Goal: Ask a question

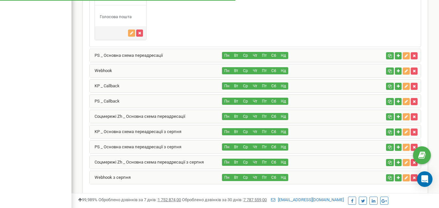
scroll to position [471, 0]
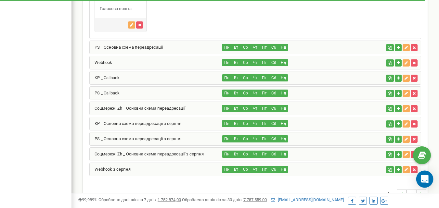
click at [427, 181] on icon "Open Intercom Messenger" at bounding box center [425, 179] width 8 height 8
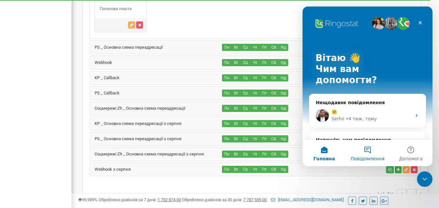
scroll to position [0, 0]
click at [366, 152] on button "Повідомлення" at bounding box center [367, 154] width 43 height 26
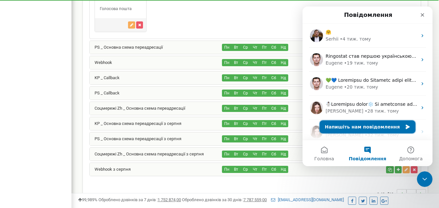
click at [353, 127] on button "Напишіть нам повідомлення" at bounding box center [368, 127] width 96 height 13
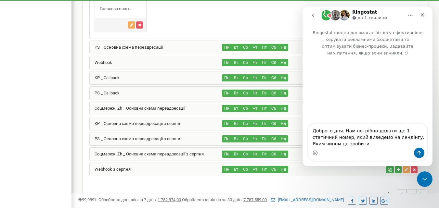
type textarea "Доброго дня. Нам потрібно додати ще 1 статичний номер, який виведемо на лендінг…"
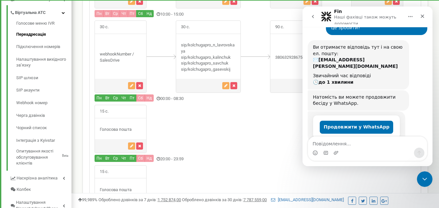
scroll to position [172, 0]
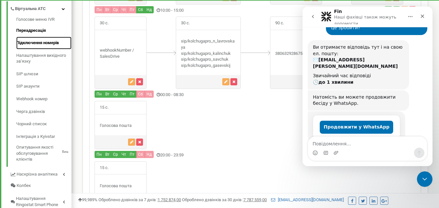
click at [36, 41] on link "Підключення номерів" at bounding box center [43, 43] width 55 height 13
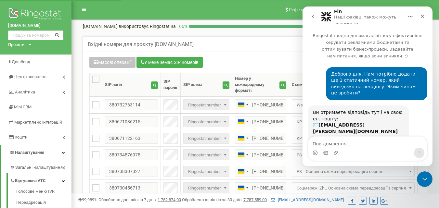
scroll to position [65, 0]
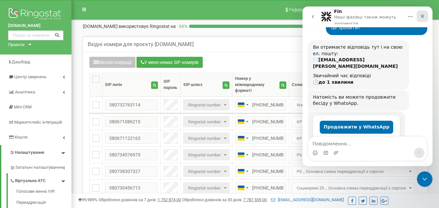
click at [422, 19] on icon "Закрити" at bounding box center [422, 16] width 5 height 5
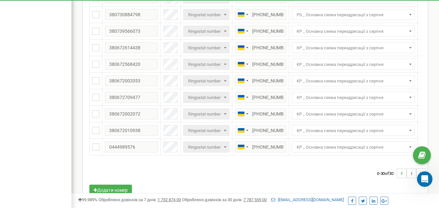
scroll to position [461, 0]
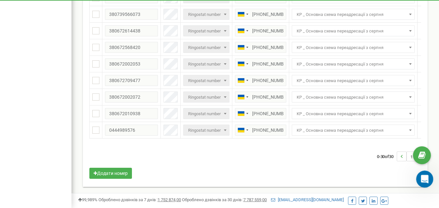
click at [425, 181] on icon "Відкрити програму для спілкування Intercom" at bounding box center [424, 178] width 11 height 11
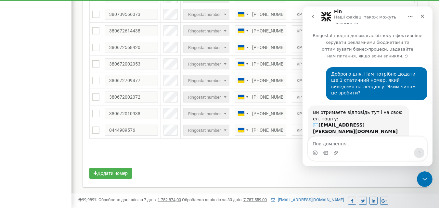
scroll to position [65, 0]
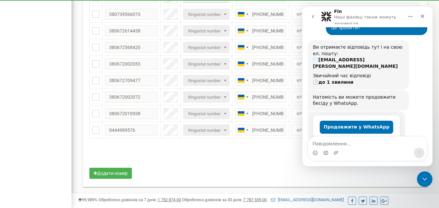
click at [346, 146] on textarea "Повідомлення..." at bounding box center [367, 142] width 119 height 11
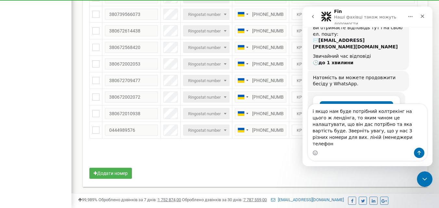
scroll to position [91, 0]
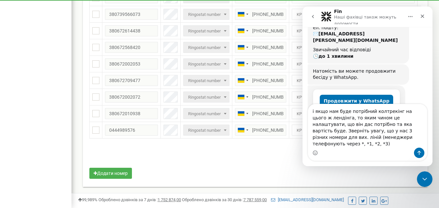
click at [375, 131] on textarea "і якщо нам буде потрібний колтрекінг на цього ж лендінга, то яким чином це нала…" at bounding box center [367, 126] width 119 height 44
type textarea "і якщо нам буде потрібний колтрекінг на цього ж лендінга, то яким чином це нала…"
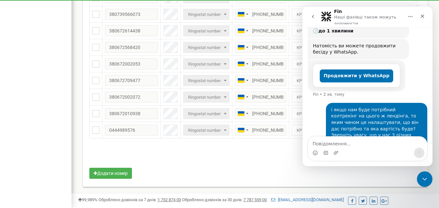
scroll to position [116, 0]
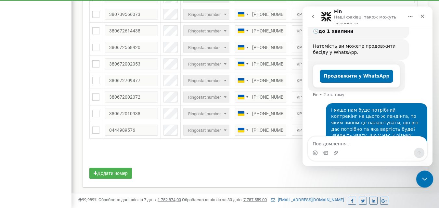
click at [428, 181] on div "Закрити програму для спілкування Intercom" at bounding box center [424, 179] width 16 height 16
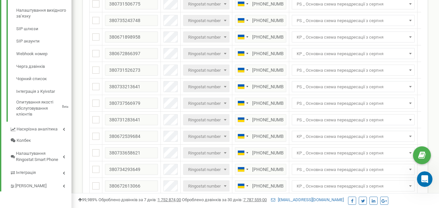
scroll to position [223, 0]
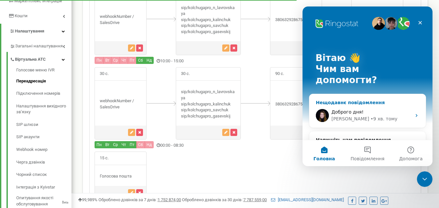
click at [351, 110] on span "Доброго дня!" at bounding box center [348, 112] width 32 height 5
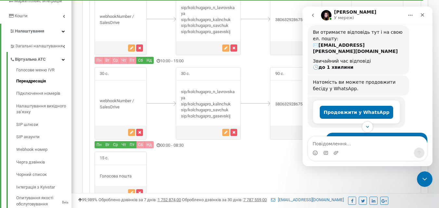
scroll to position [72, 0]
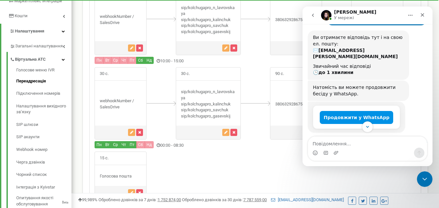
click at [354, 111] on button "Продовжити у WhatsApp" at bounding box center [357, 117] width 74 height 13
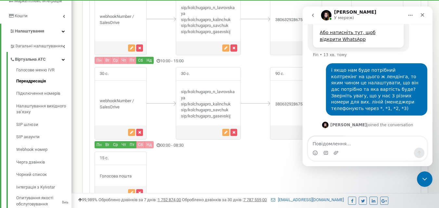
scroll to position [285, 0]
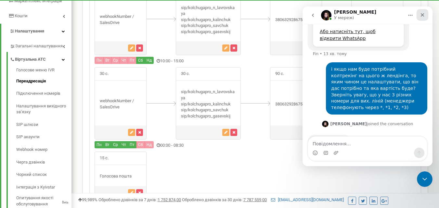
click at [424, 12] on div "Закрити" at bounding box center [423, 15] width 12 height 12
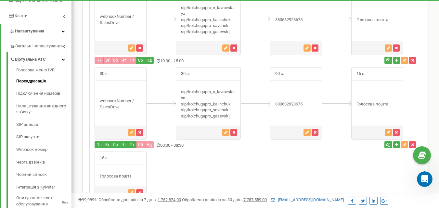
scroll to position [278, 0]
